Goal: Task Accomplishment & Management: Manage account settings

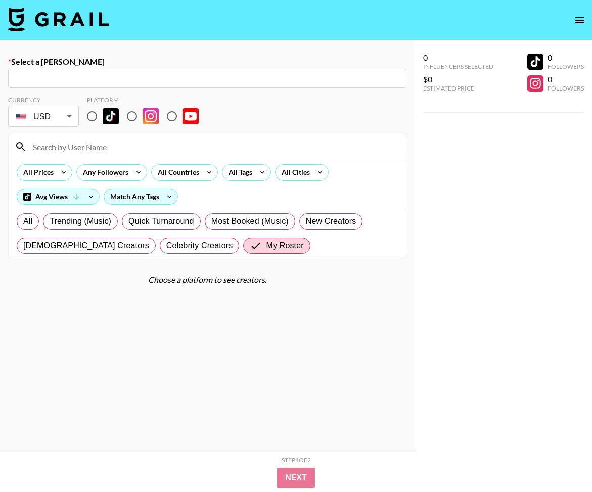
click at [64, 8] on img at bounding box center [58, 19] width 101 height 24
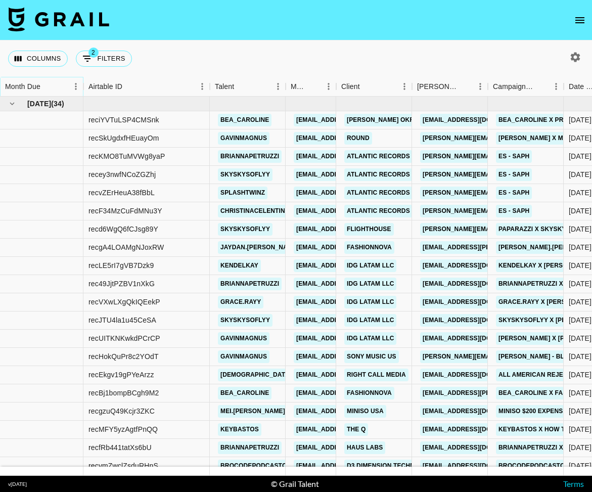
click at [49, 89] on icon "Sort" at bounding box center [47, 86] width 9 height 9
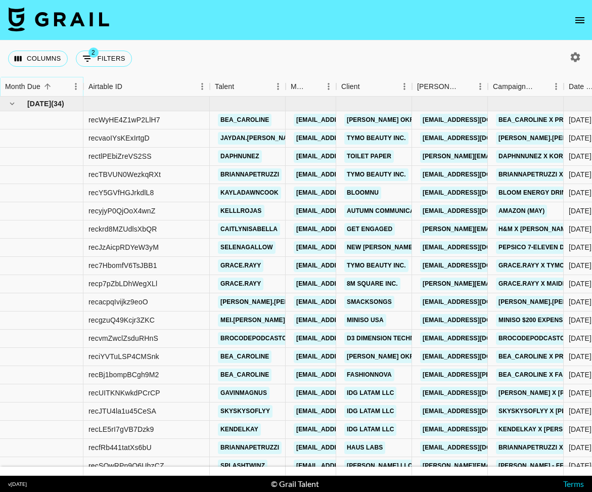
click at [49, 89] on icon "Sort" at bounding box center [47, 86] width 9 height 9
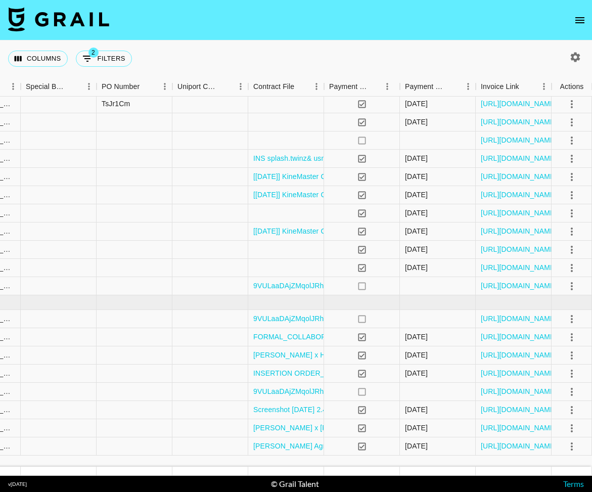
scroll to position [0, 973]
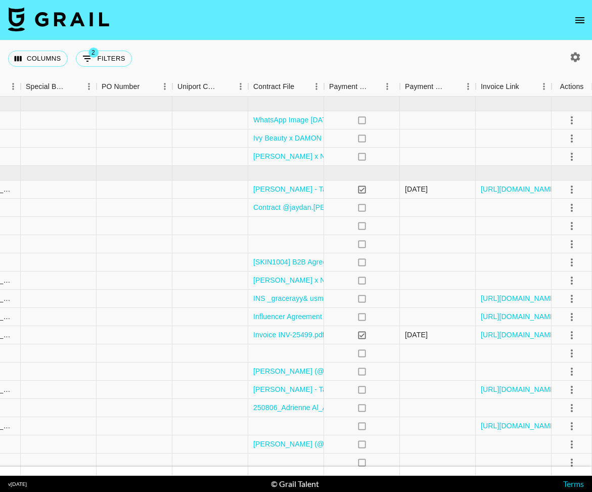
click at [570, 57] on icon "button" at bounding box center [576, 57] width 12 height 12
select select "[DATE]"
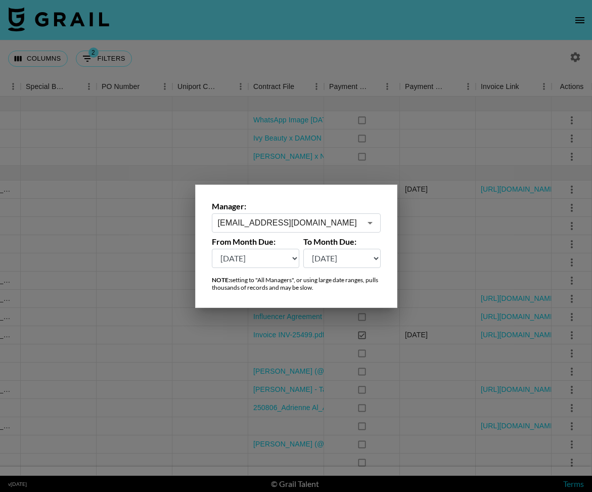
click at [266, 226] on input "[EMAIL_ADDRESS][DOMAIN_NAME]" at bounding box center [289, 223] width 143 height 12
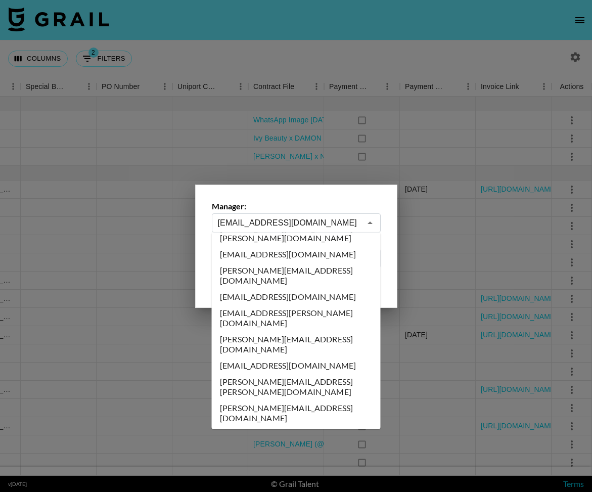
scroll to position [0, 0]
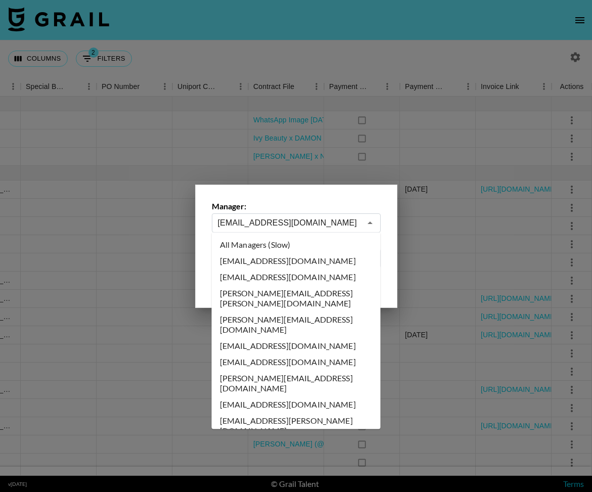
click at [285, 246] on li "All Managers (Slow)" at bounding box center [296, 245] width 169 height 16
type input "All Managers (Slow)"
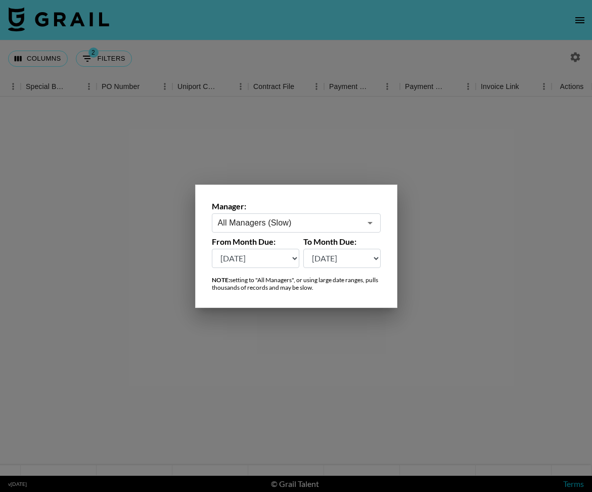
click at [230, 31] on div at bounding box center [296, 246] width 592 height 492
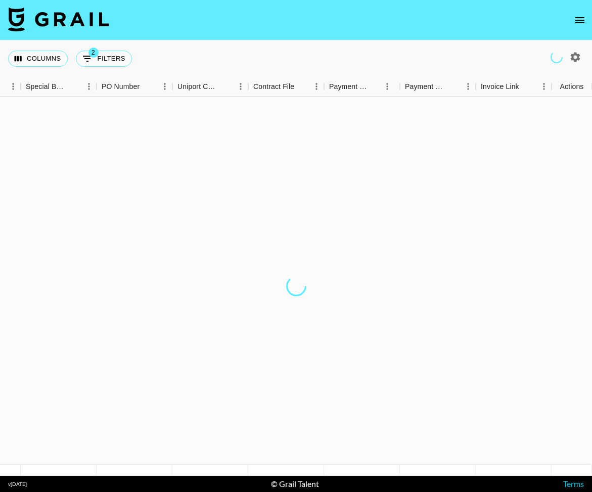
click at [285, 467] on section "Columns 2 Filters + Booking Commission money Status 2 Video Link Special Bookin…" at bounding box center [296, 246] width 592 height 492
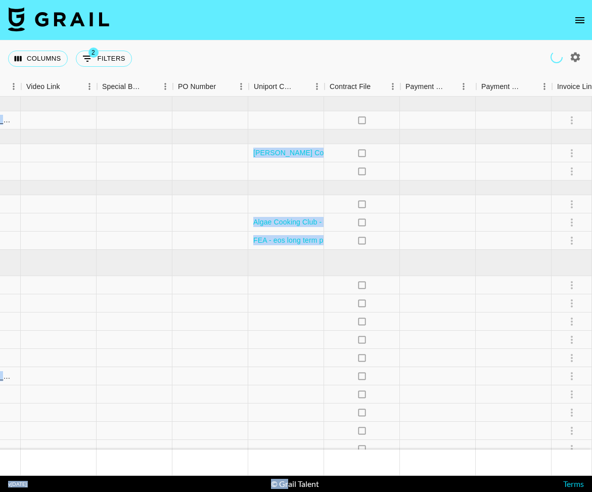
scroll to position [0, 734]
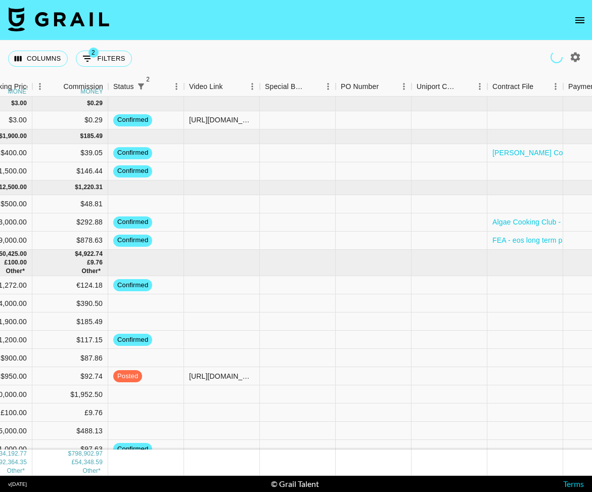
click at [267, 19] on nav at bounding box center [296, 20] width 592 height 40
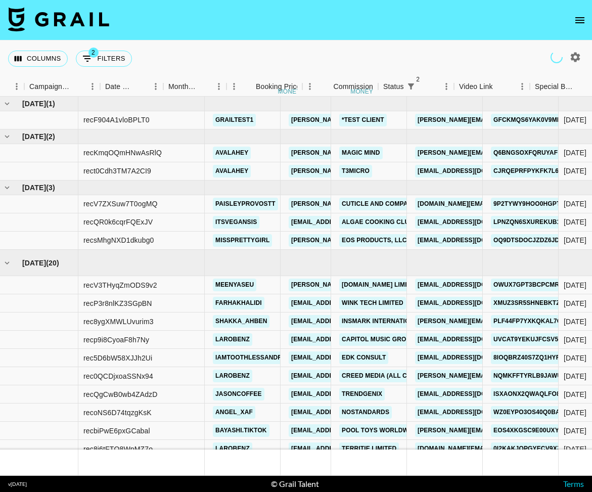
scroll to position [0, 464]
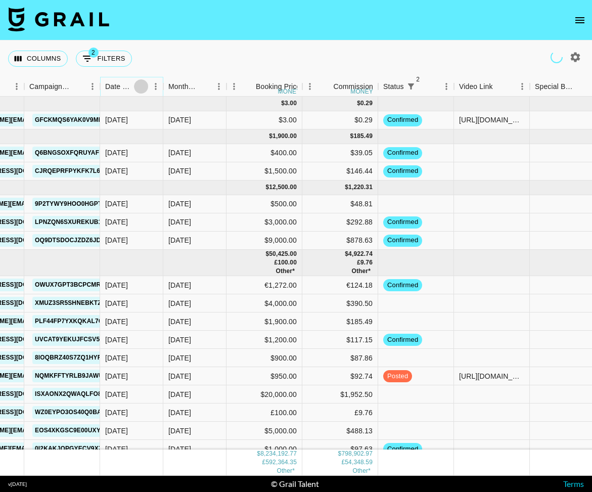
click at [136, 88] on button "Sort" at bounding box center [141, 86] width 14 height 14
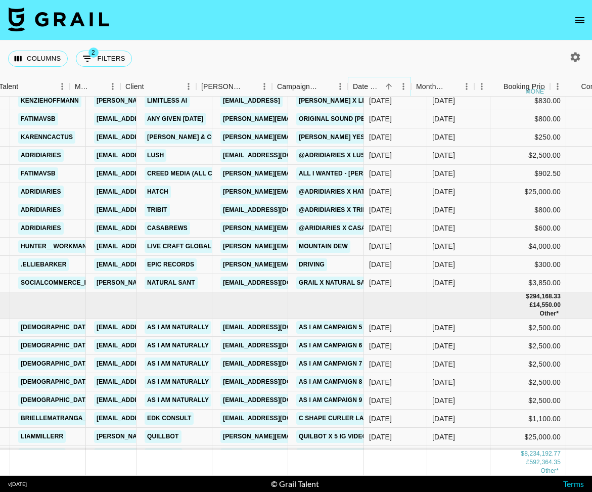
scroll to position [113331, 216]
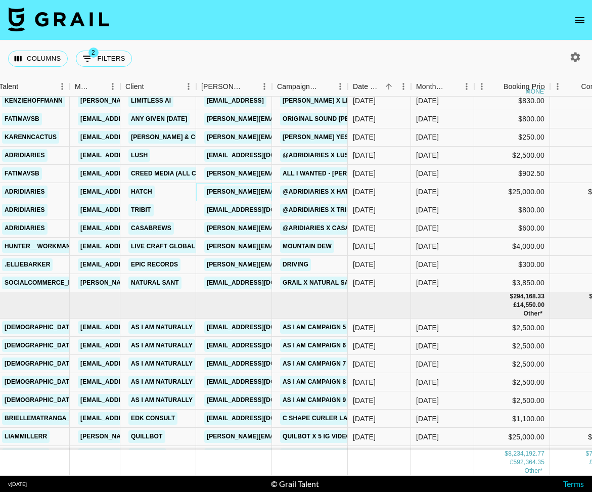
click at [252, 191] on link "sara.haig@hatch.co" at bounding box center [338, 192] width 269 height 13
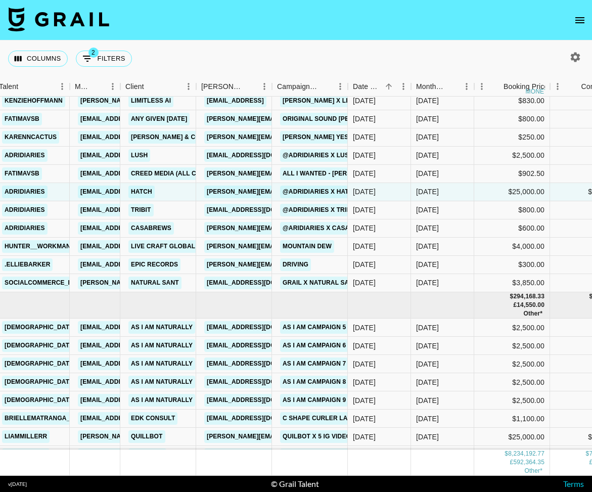
click at [235, 42] on div "Columns 2 Filters + Booking" at bounding box center [296, 58] width 592 height 36
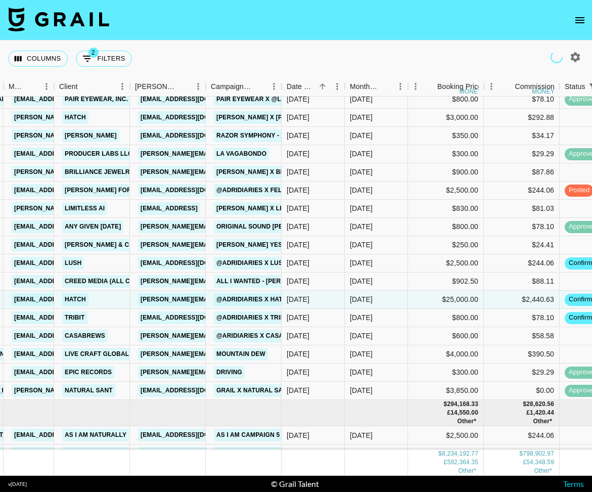
scroll to position [113221, 282]
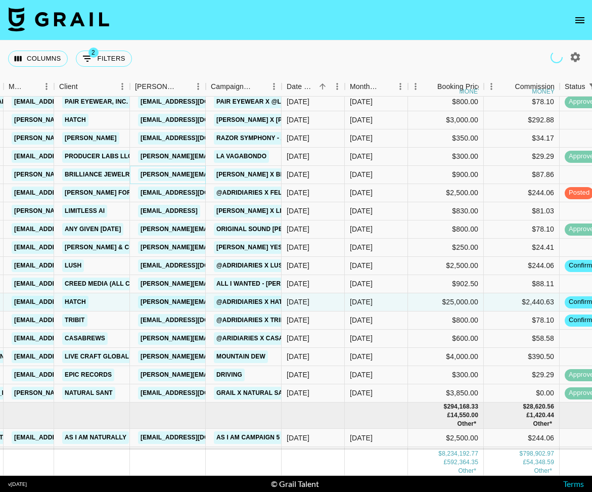
click at [193, 174] on link "jaroslaw.dubowik@brilliance.com" at bounding box center [246, 174] width 217 height 13
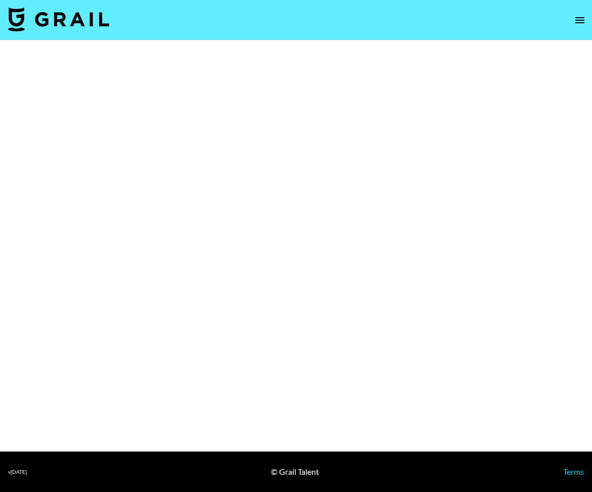
select select "Brand"
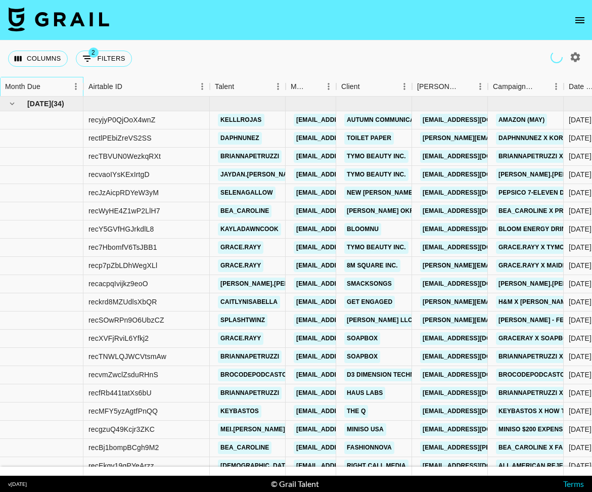
click at [36, 87] on div "Month Due" at bounding box center [22, 87] width 35 height 20
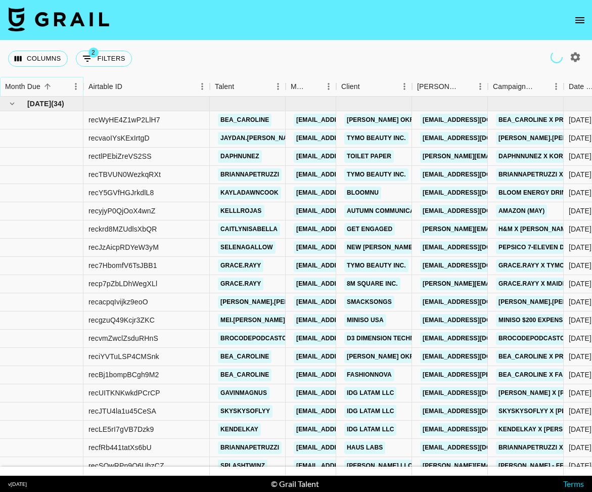
click at [45, 88] on icon "Sort" at bounding box center [47, 86] width 9 height 9
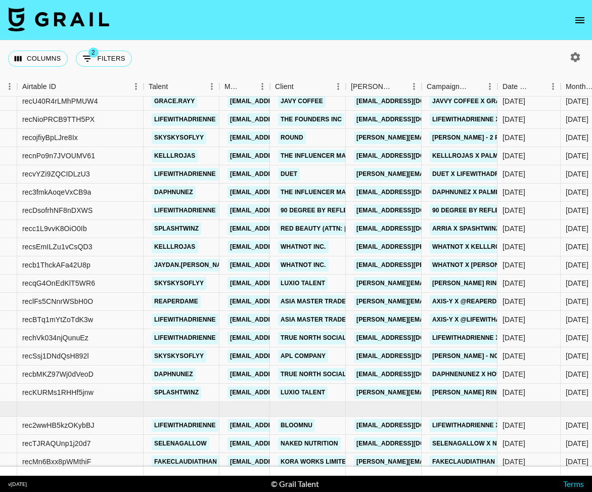
scroll to position [308, 66]
